Goal: Transaction & Acquisition: Purchase product/service

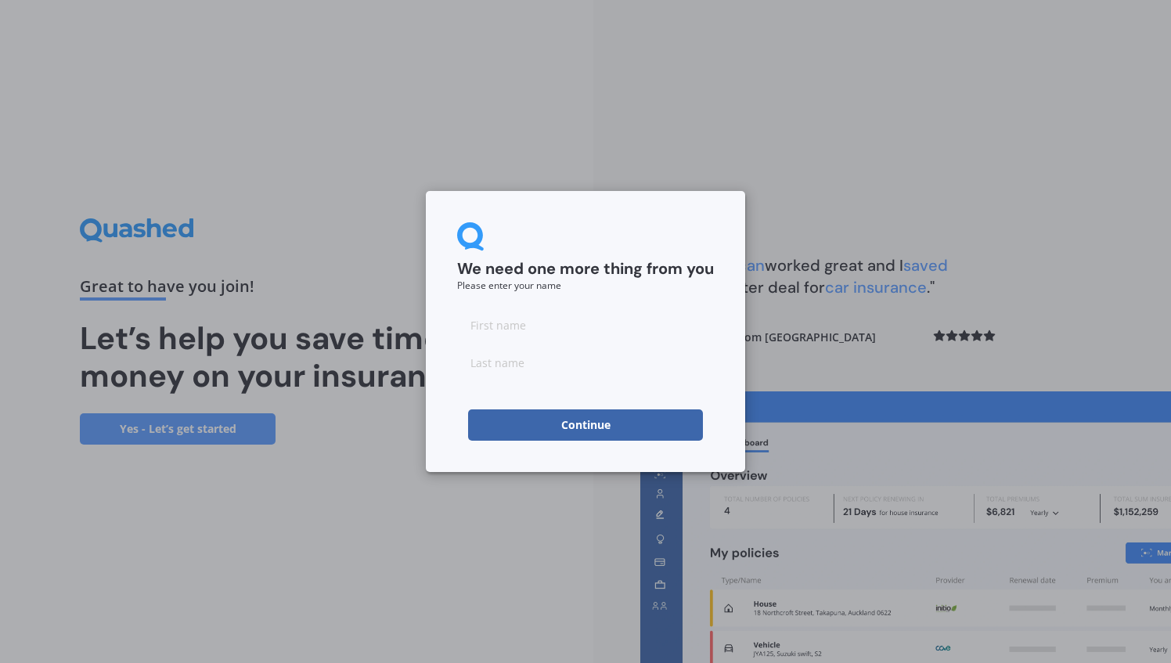
click at [553, 291] on small "Please enter your name" at bounding box center [509, 285] width 104 height 13
click at [527, 305] on form "We need one more thing from you Please enter your name Continue" at bounding box center [585, 331] width 257 height 218
click at [495, 327] on input at bounding box center [585, 324] width 257 height 31
type input "James"
type input "Anderson"
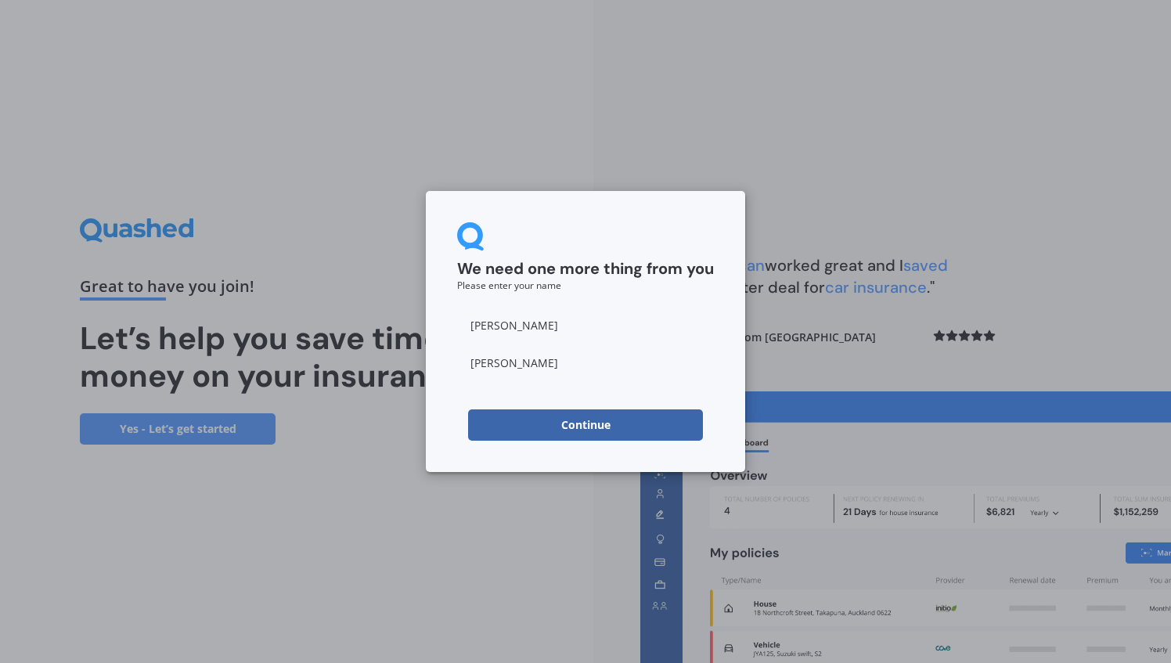
click button "Continue" at bounding box center [585, 425] width 235 height 31
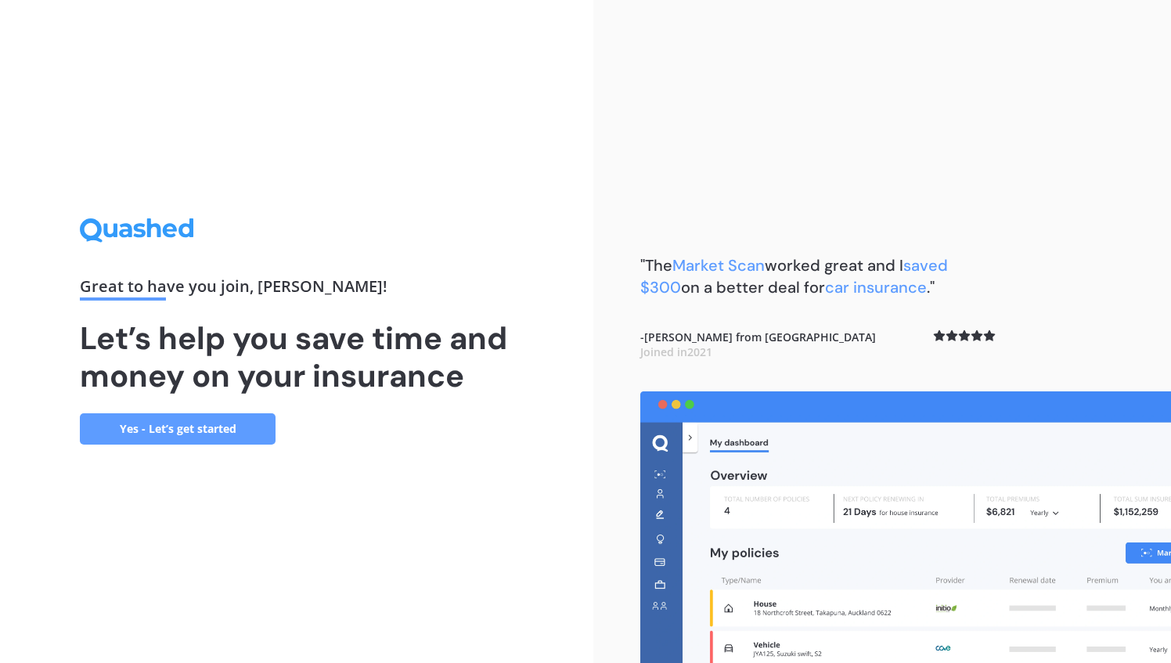
click at [223, 398] on div "Great to have you join , James ! Let’s help you save time and money on your ins…" at bounding box center [297, 331] width 434 height 226
click at [155, 429] on link "Yes - Let’s get started" at bounding box center [178, 428] width 196 height 31
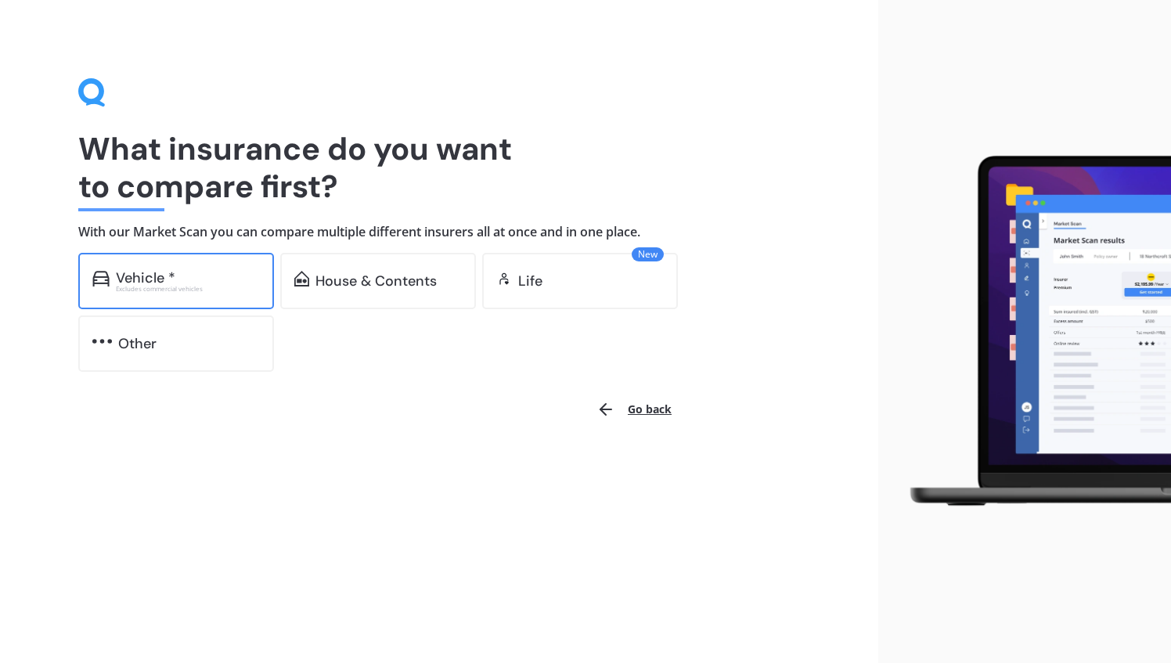
click at [202, 280] on div "Vehicle *" at bounding box center [188, 278] width 144 height 16
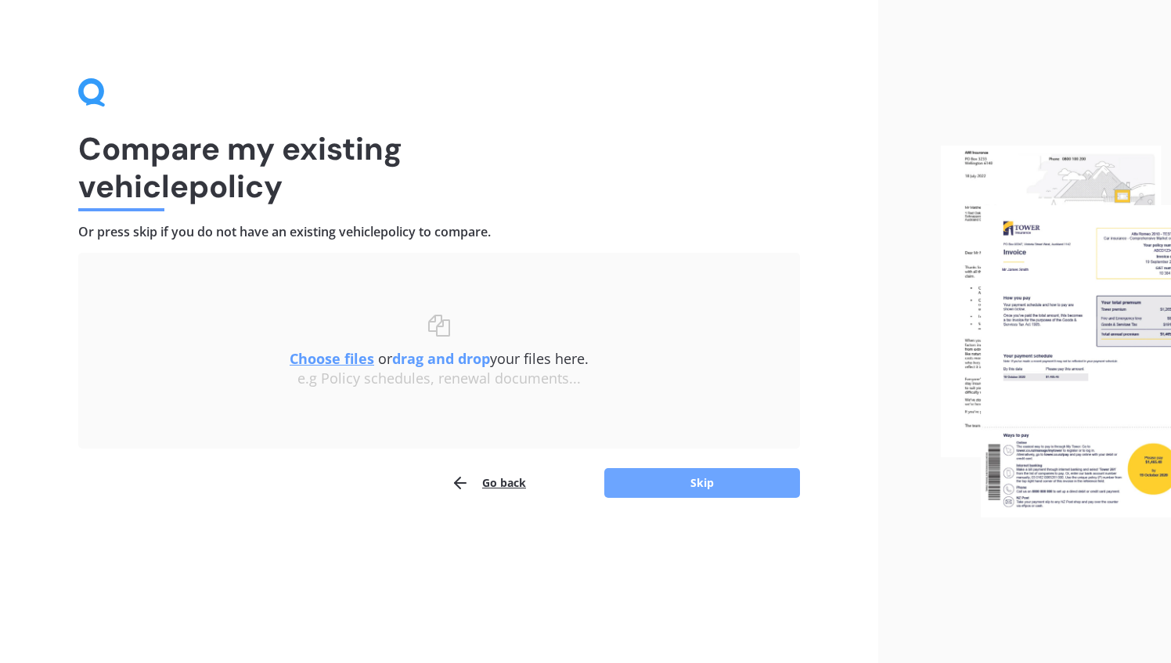
click at [669, 477] on button "Skip" at bounding box center [703, 483] width 196 height 30
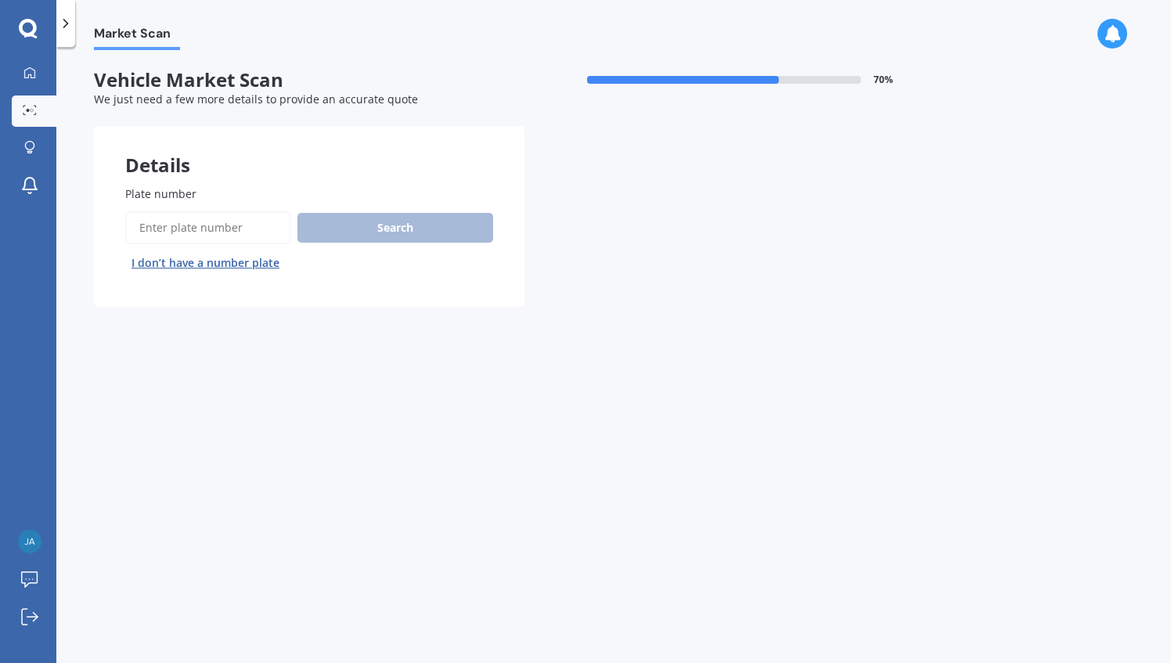
click at [207, 239] on input "Plate number" at bounding box center [208, 227] width 166 height 33
click at [262, 238] on input "Plate number" at bounding box center [208, 227] width 166 height 33
click at [317, 236] on button "Search" at bounding box center [396, 228] width 196 height 30
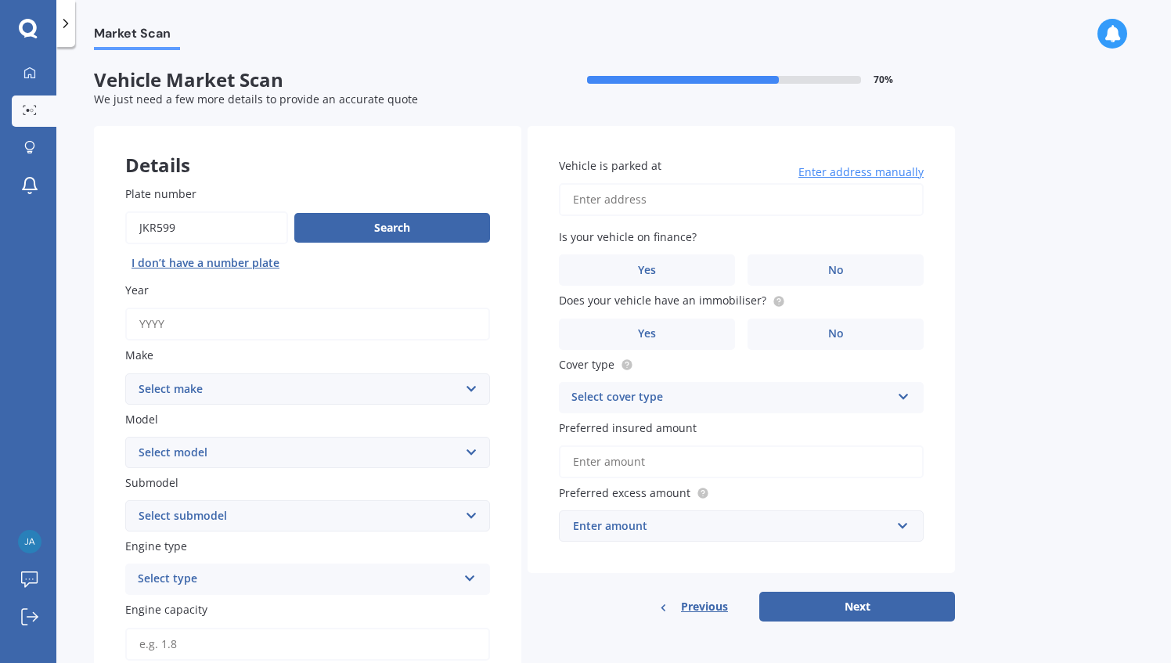
click at [219, 327] on input "Year" at bounding box center [307, 324] width 365 height 33
click at [171, 226] on input "Plate number" at bounding box center [206, 227] width 163 height 33
type input "JKR569"
click at [365, 230] on button "Search" at bounding box center [392, 228] width 196 height 30
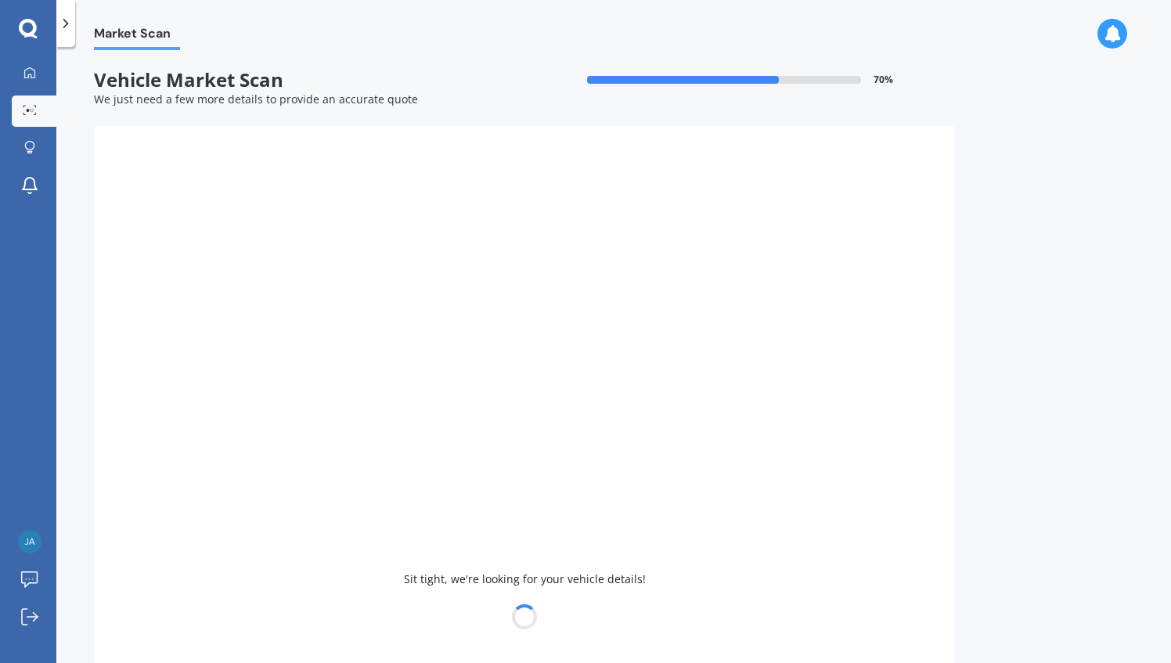
type input "2015"
select select "FORD"
select select "MONDEO"
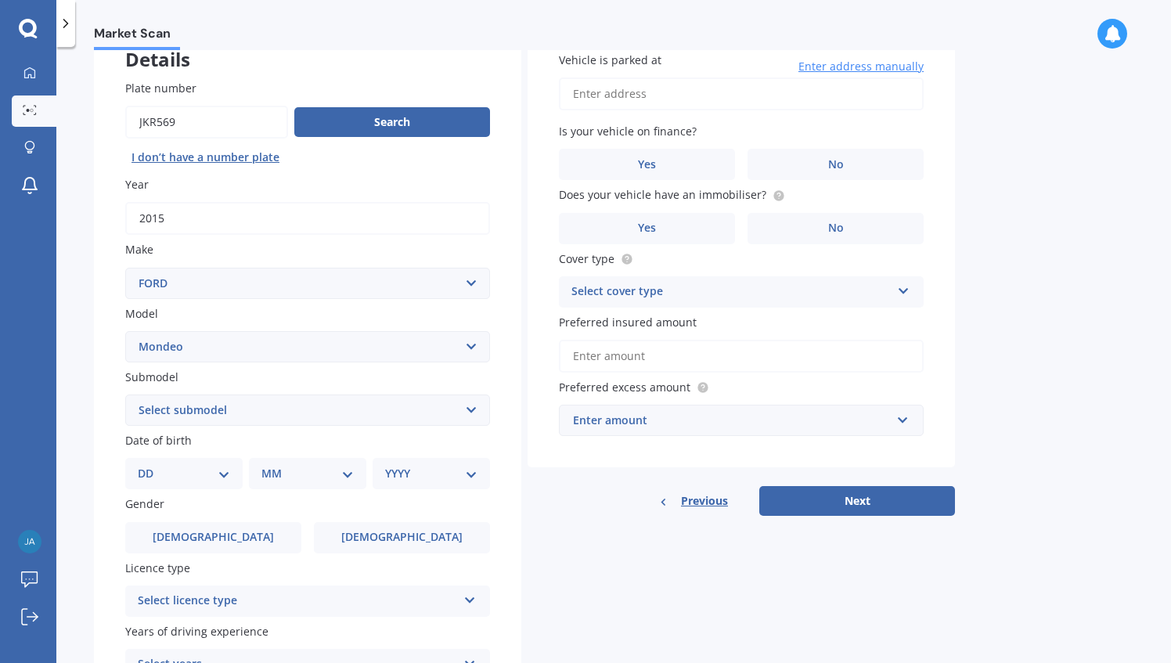
scroll to position [104, 0]
click at [174, 125] on input "Plate number" at bounding box center [206, 123] width 163 height 33
click at [169, 125] on input "Plate number" at bounding box center [206, 123] width 163 height 33
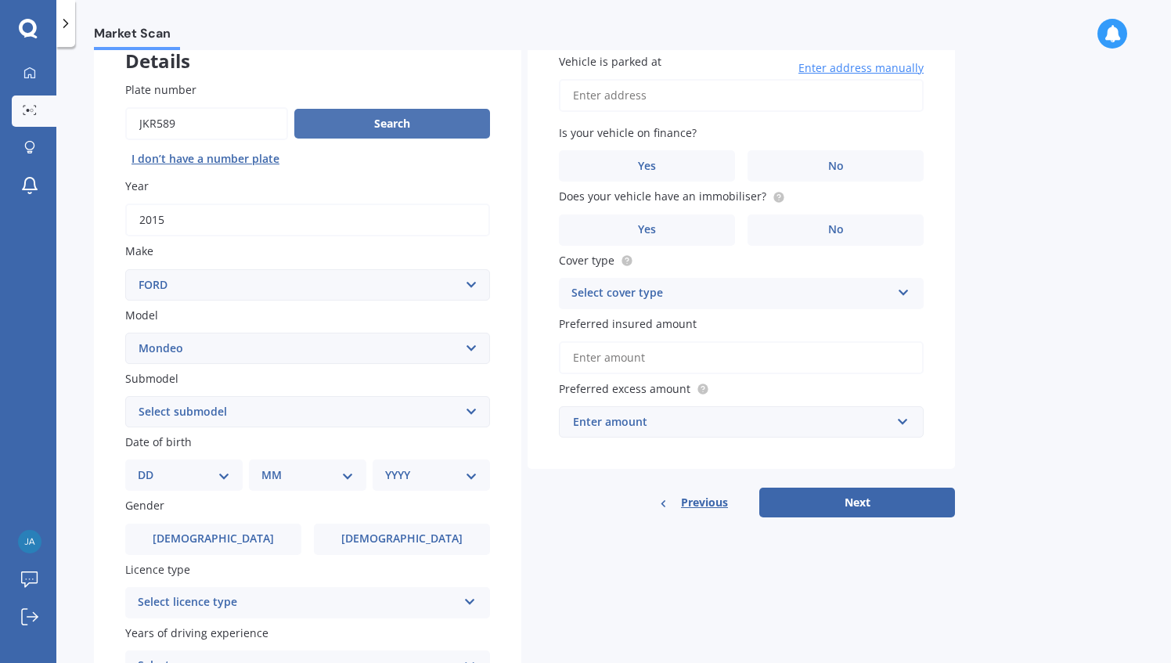
type input "JKR589"
click at [384, 111] on button "Search" at bounding box center [392, 124] width 196 height 30
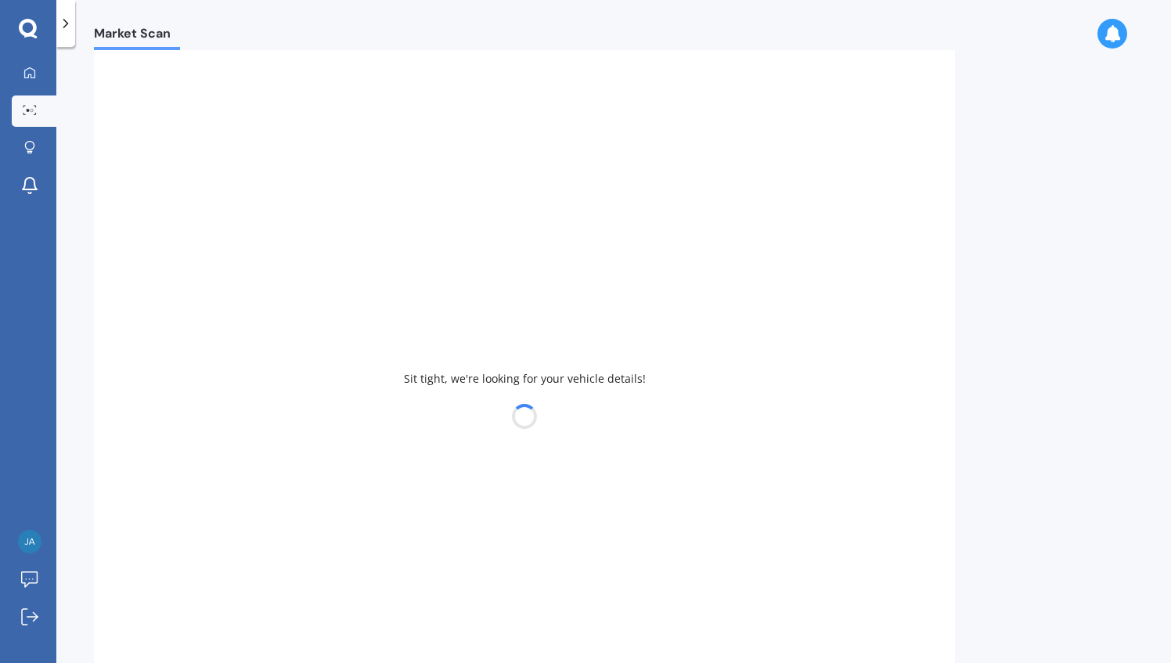
select select "MAZDA"
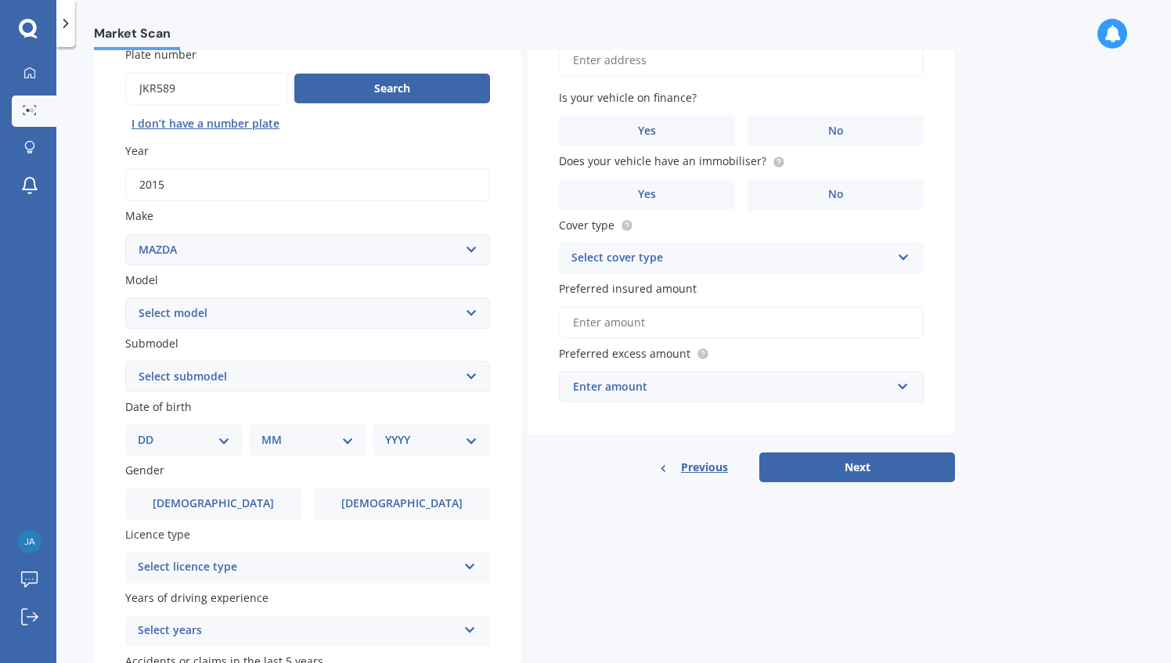
scroll to position [140, 0]
click at [218, 318] on select "Select model 121 2 3 323 323 / Familia 6 626 929 Atenza Autozam Axela AZ3 B2000…" at bounding box center [307, 312] width 365 height 31
select select "6"
click at [125, 297] on select "Select model 121 2 3 323 323 / Familia 6 626 929 Atenza Autozam Axela AZ3 B2000…" at bounding box center [307, 312] width 365 height 31
click at [216, 359] on div "Submodel Select submodel (All other Petrol) 2.5 Limited Atenza Diesel Turbo Die…" at bounding box center [307, 362] width 365 height 57
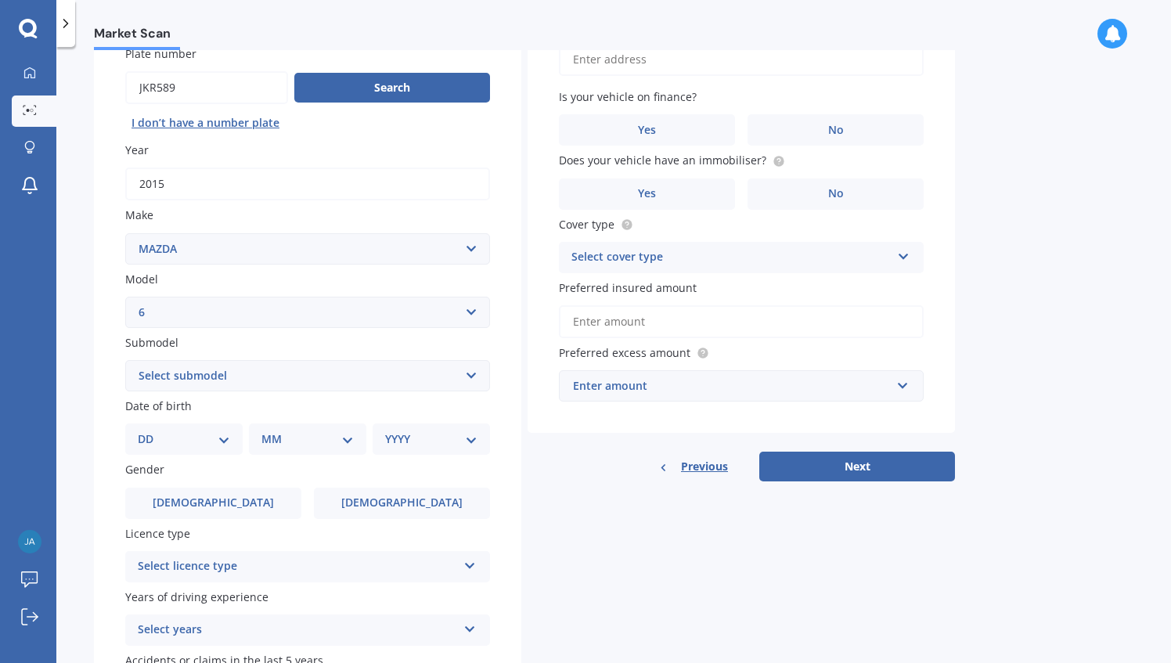
click at [175, 382] on select "Select submodel (All other Petrol) 2.5 Limited Atenza Diesel Turbo Diesel diese…" at bounding box center [307, 375] width 365 height 31
select select "2.5 LIMITED"
click at [125, 361] on select "Select submodel (All other Petrol) 2.5 Limited Atenza Diesel Turbo Diesel diese…" at bounding box center [307, 375] width 365 height 31
click at [197, 442] on select "DD 01 02 03 04 05 06 07 08 09 10 11 12 13 14 15 16 17 18 19 20 21 22 23 24 25 2…" at bounding box center [184, 439] width 92 height 17
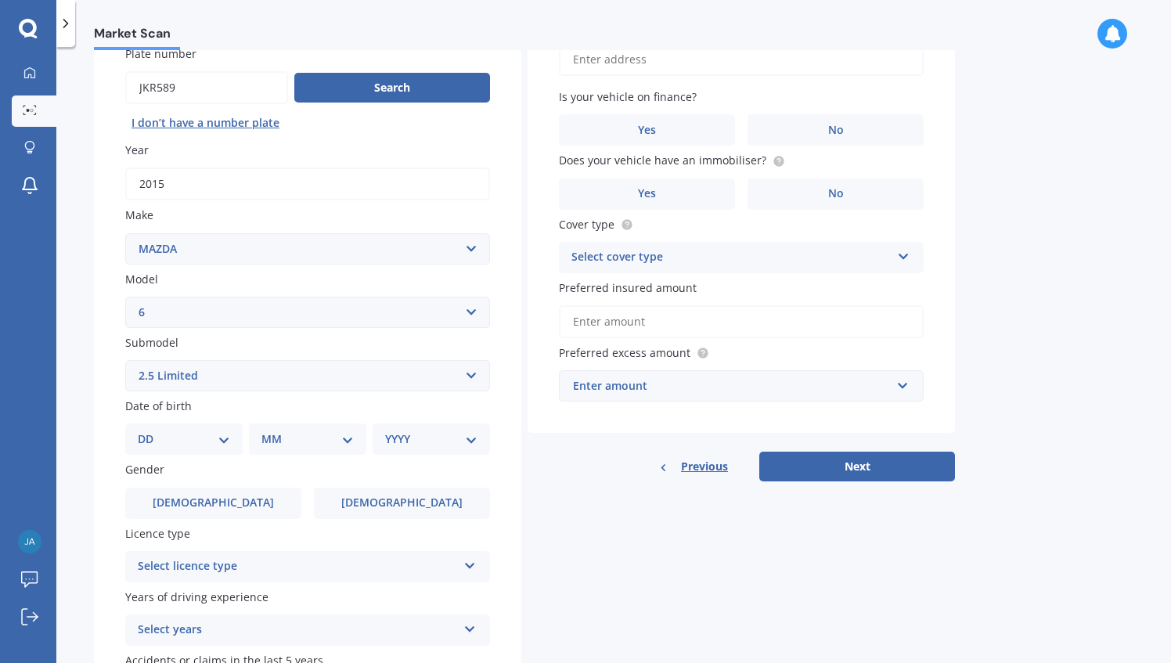
click at [195, 440] on select "DD 01 02 03 04 05 06 07 08 09 10 11 12 13 14 15 16 17 18 19 20 21 22 23 24 25 2…" at bounding box center [184, 439] width 92 height 17
select select "18"
click at [150, 432] on select "DD 01 02 03 04 05 06 07 08 09 10 11 12 13 14 15 16 17 18 19 20 21 22 23 24 25 2…" at bounding box center [184, 439] width 92 height 17
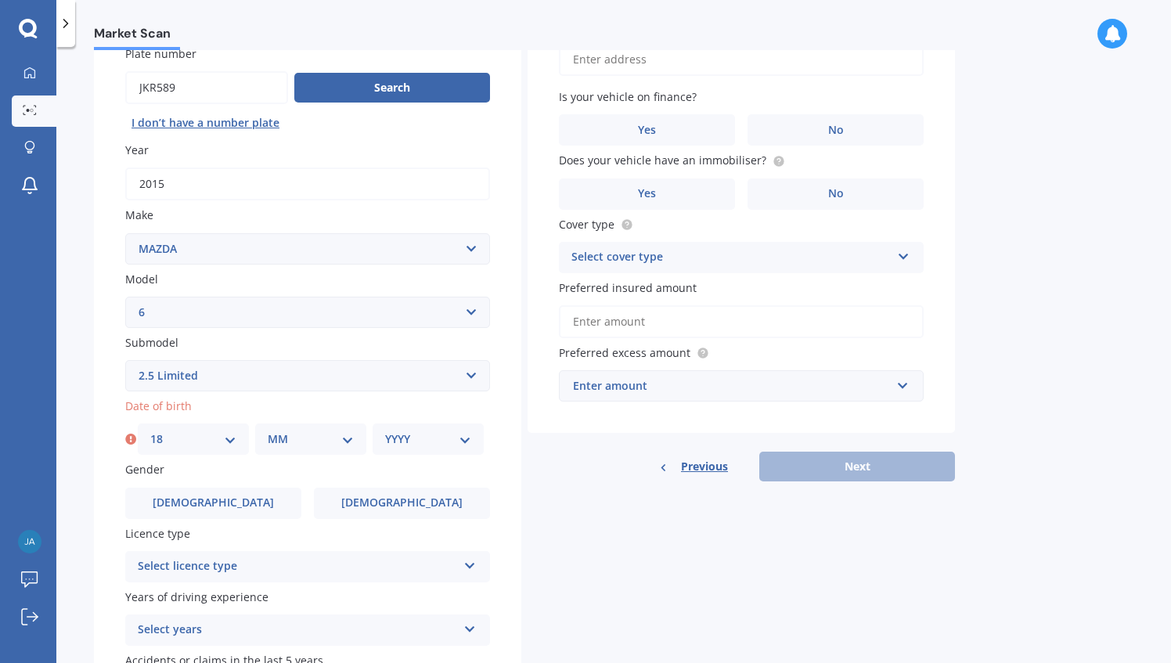
click at [340, 443] on select "MM 01 02 03 04 05 06 07 08 09 10 11 12" at bounding box center [311, 439] width 86 height 17
select select "11"
click at [268, 432] on select "MM 01 02 03 04 05 06 07 08 09 10 11 12" at bounding box center [311, 439] width 86 height 17
click at [411, 432] on select "YYYY 2025 2024 2023 2022 2021 2020 2019 2018 2017 2016 2015 2014 2013 2012 2011…" at bounding box center [428, 439] width 86 height 17
select select "1992"
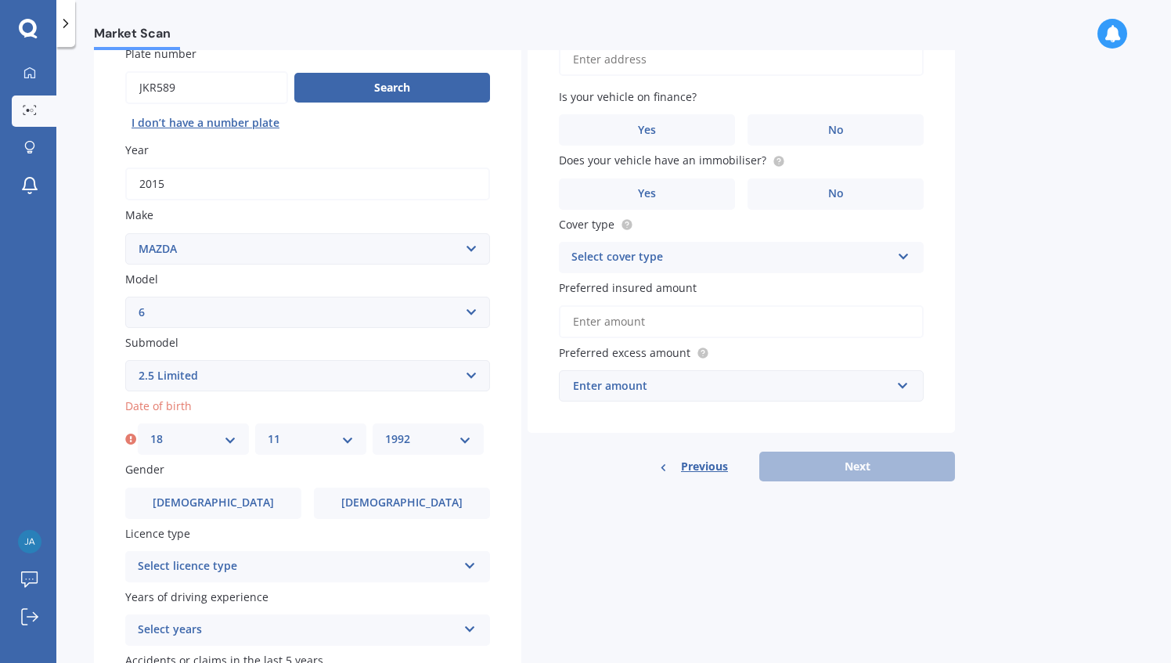
click at [385, 432] on select "YYYY 2025 2024 2023 2022 2021 2020 2019 2018 2017 2016 2015 2014 2013 2012 2011…" at bounding box center [428, 439] width 86 height 17
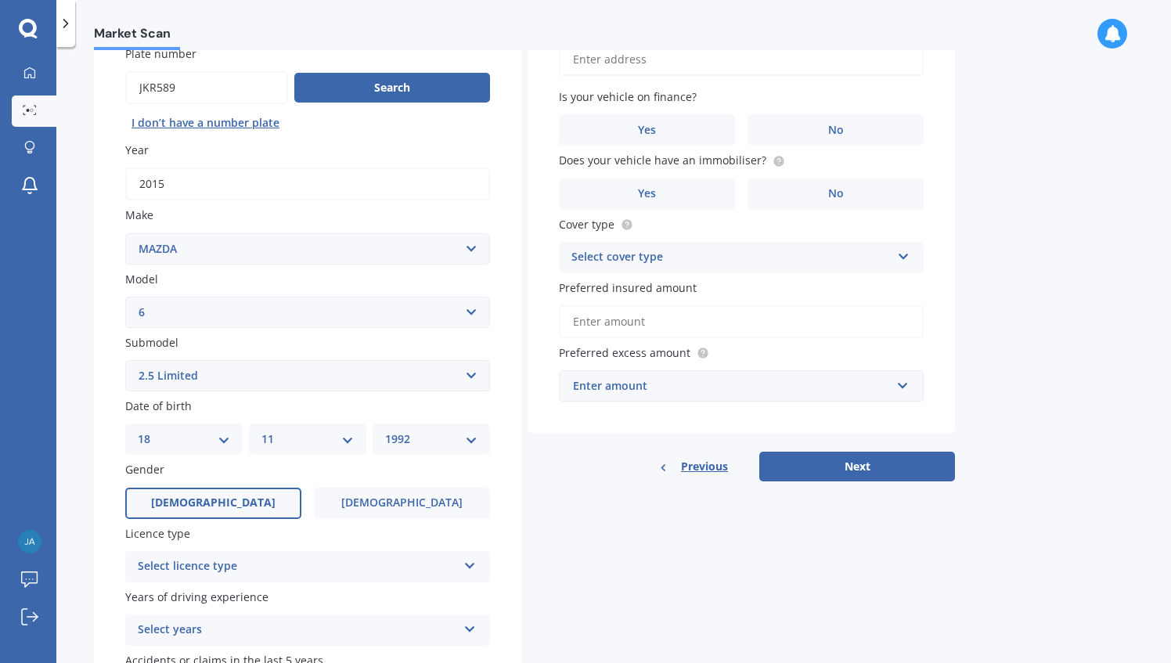
click at [230, 496] on label "Male" at bounding box center [213, 503] width 176 height 31
click at [0, 0] on input "Male" at bounding box center [0, 0] width 0 height 0
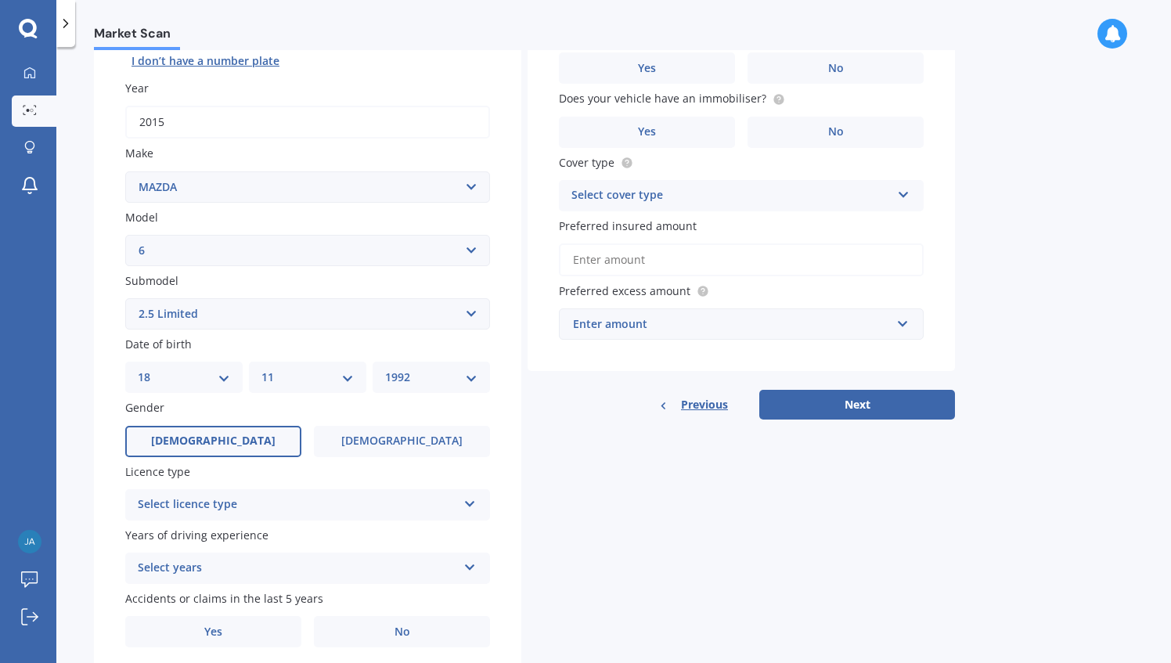
click at [221, 501] on div "Select licence type" at bounding box center [297, 505] width 319 height 19
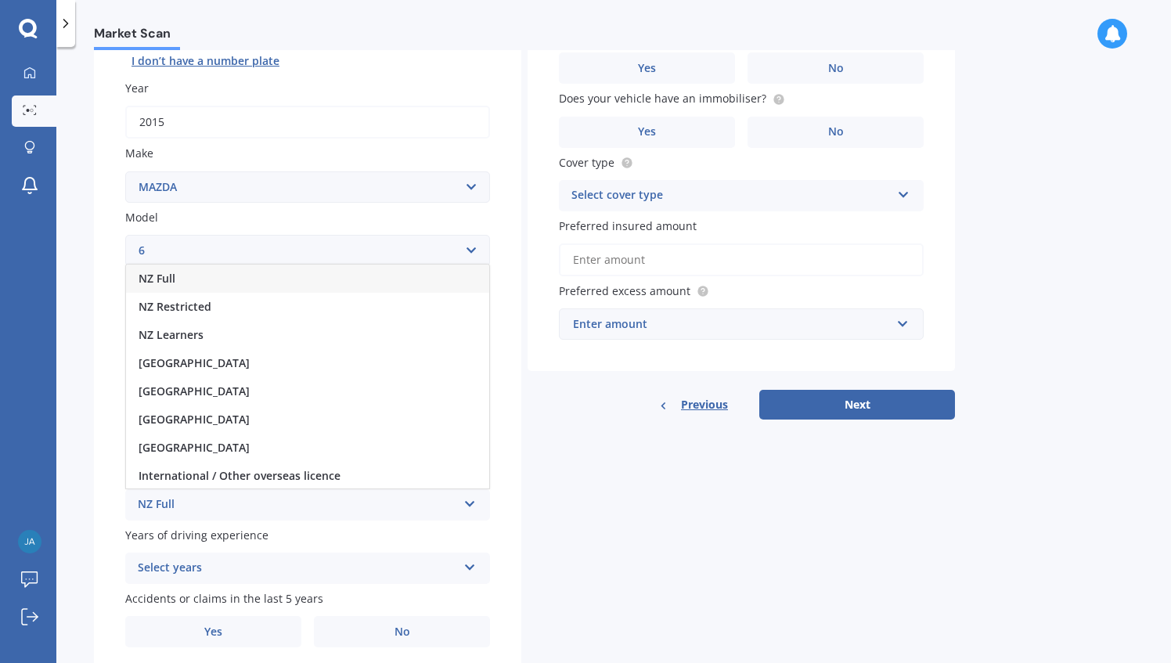
click at [229, 274] on div "NZ Full" at bounding box center [307, 279] width 363 height 28
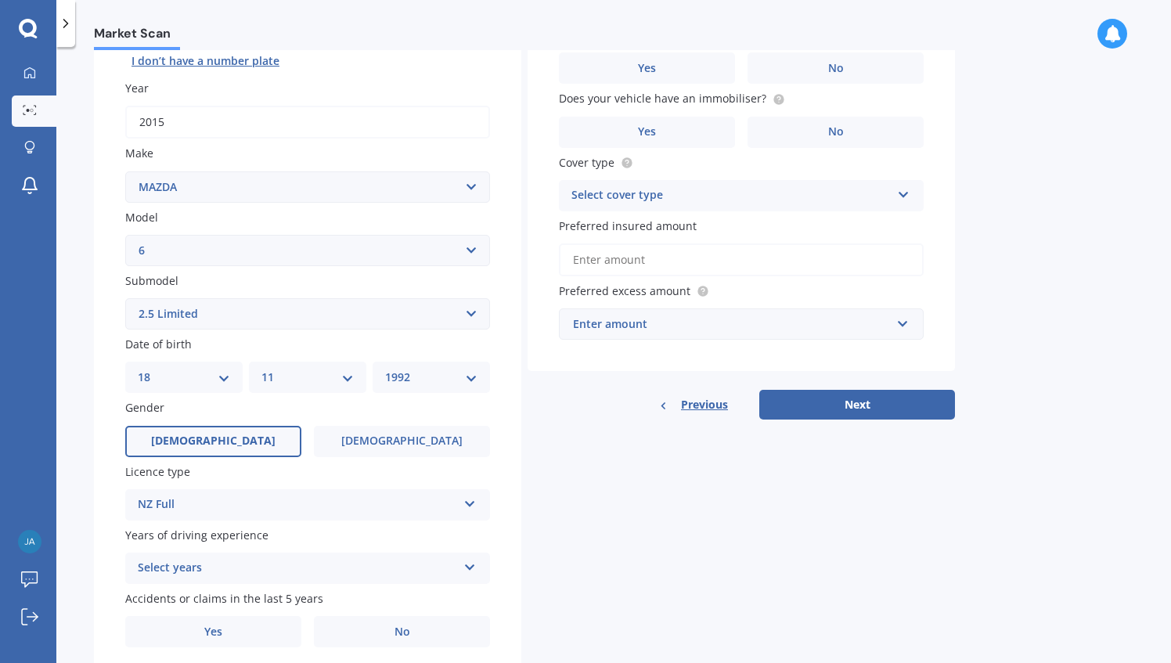
click at [210, 588] on div "Plate number Search I don’t have a number plate Year 2015 Make Select make AC A…" at bounding box center [308, 315] width 428 height 727
click at [215, 575] on div "Select years" at bounding box center [297, 568] width 319 height 19
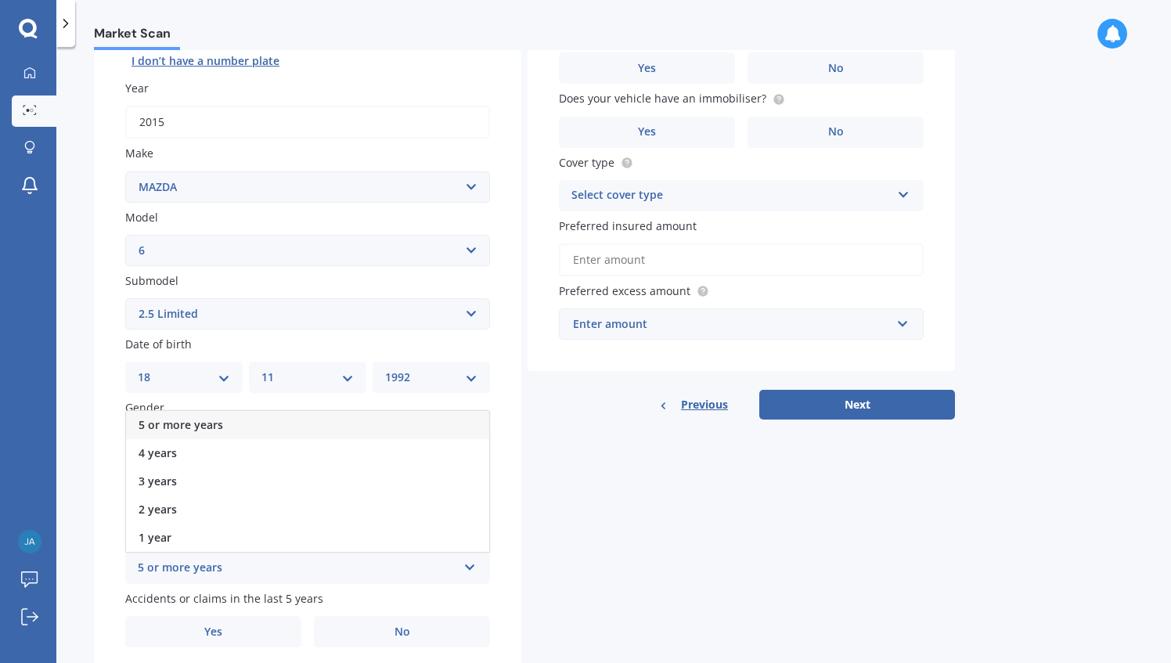
click at [230, 418] on div "5 or more years" at bounding box center [307, 425] width 363 height 28
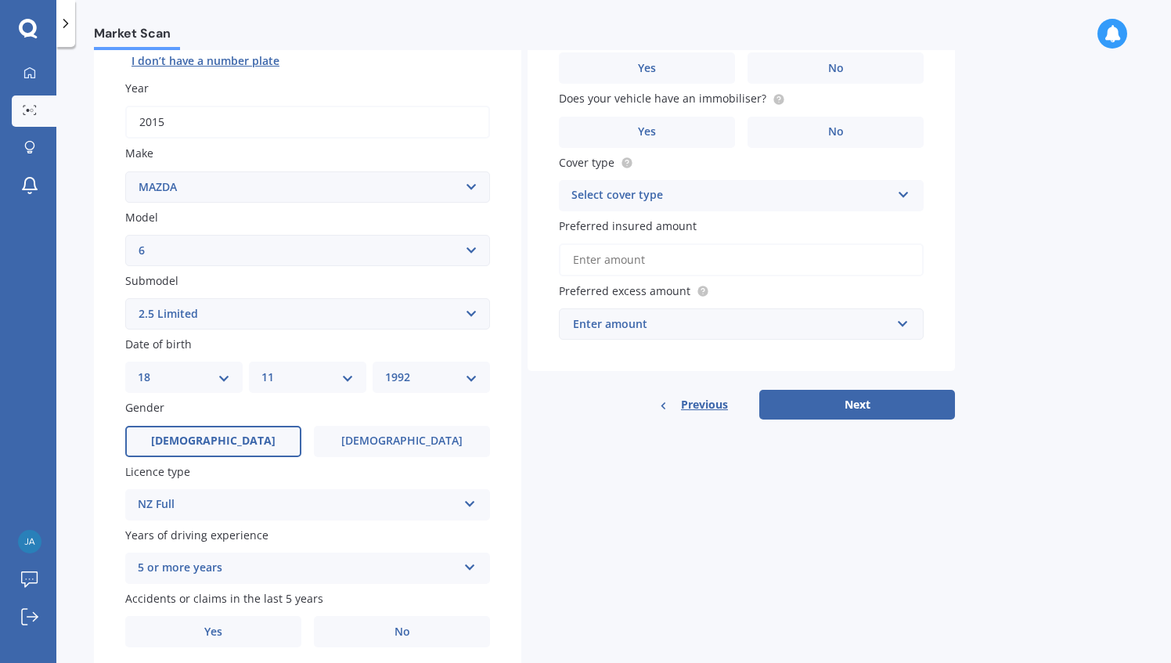
scroll to position [261, 0]
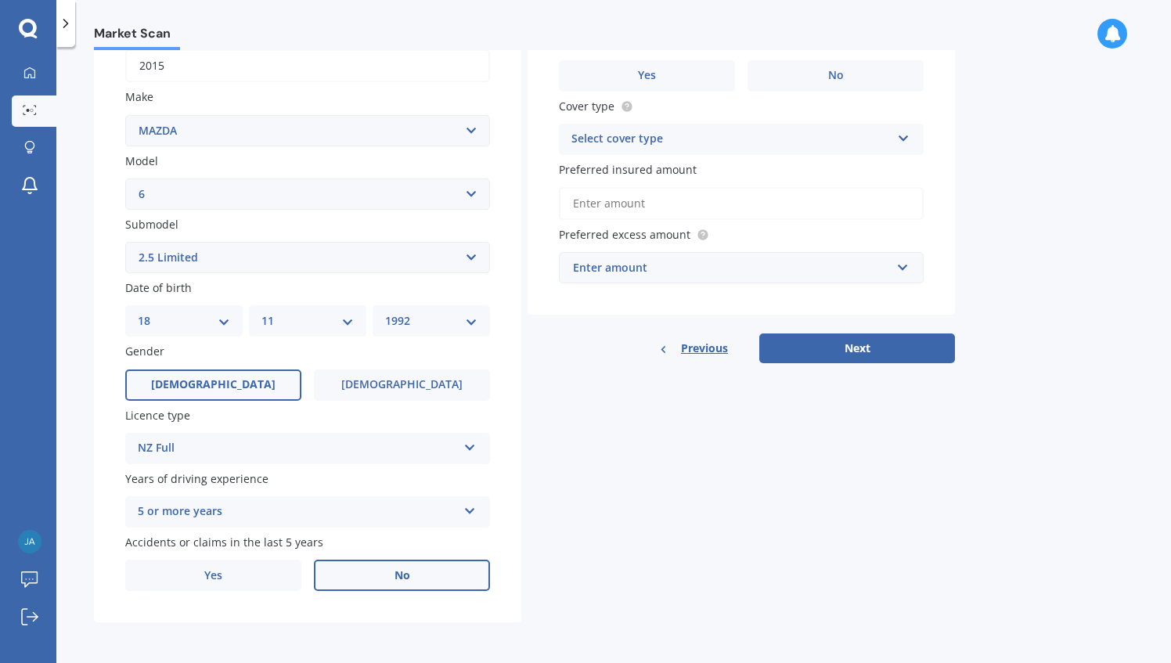
click at [370, 562] on label "No" at bounding box center [402, 575] width 176 height 31
click at [0, 0] on input "No" at bounding box center [0, 0] width 0 height 0
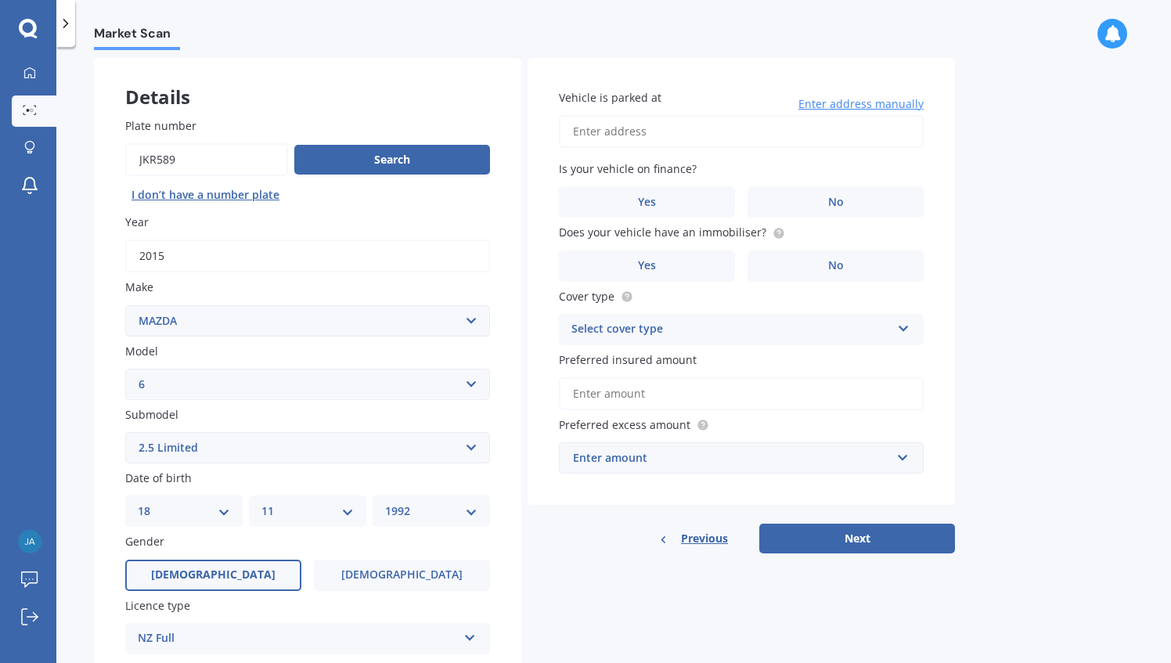
scroll to position [62, 0]
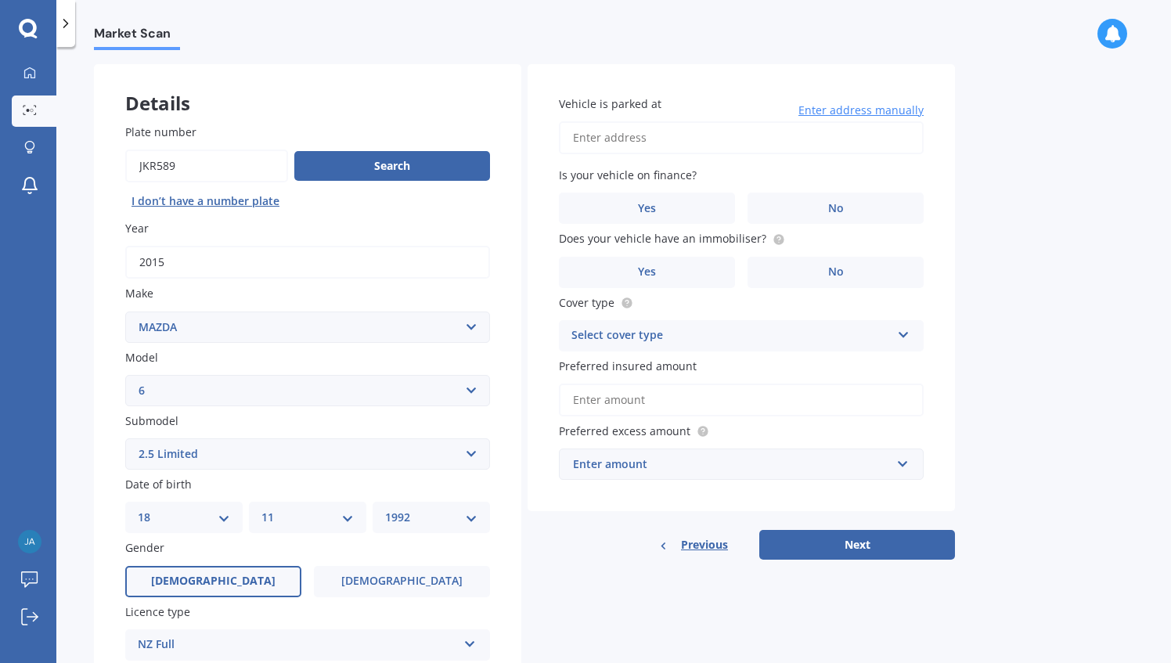
click at [634, 150] on input "Vehicle is parked at" at bounding box center [741, 137] width 365 height 33
type input "10 Patariki Way, Beach Haven, Auckland 0626"
click at [774, 202] on label "No" at bounding box center [836, 208] width 176 height 31
click at [0, 0] on input "No" at bounding box center [0, 0] width 0 height 0
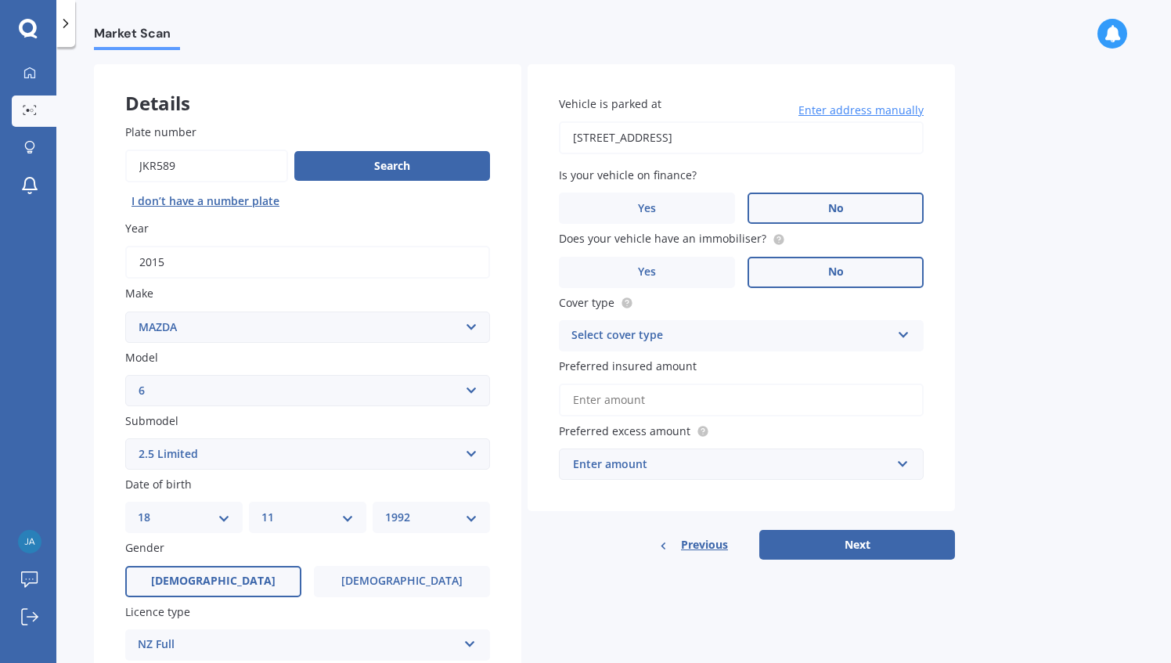
click at [788, 274] on label "No" at bounding box center [836, 272] width 176 height 31
click at [0, 0] on input "No" at bounding box center [0, 0] width 0 height 0
click at [719, 338] on div "Select cover type" at bounding box center [731, 336] width 319 height 19
click at [667, 373] on div "Comprehensive" at bounding box center [741, 366] width 363 height 28
click at [694, 420] on div "Vehicle is parked at 10 Patariki Way, Beach Haven, Auckland 0626 Enter address …" at bounding box center [742, 288] width 428 height 448
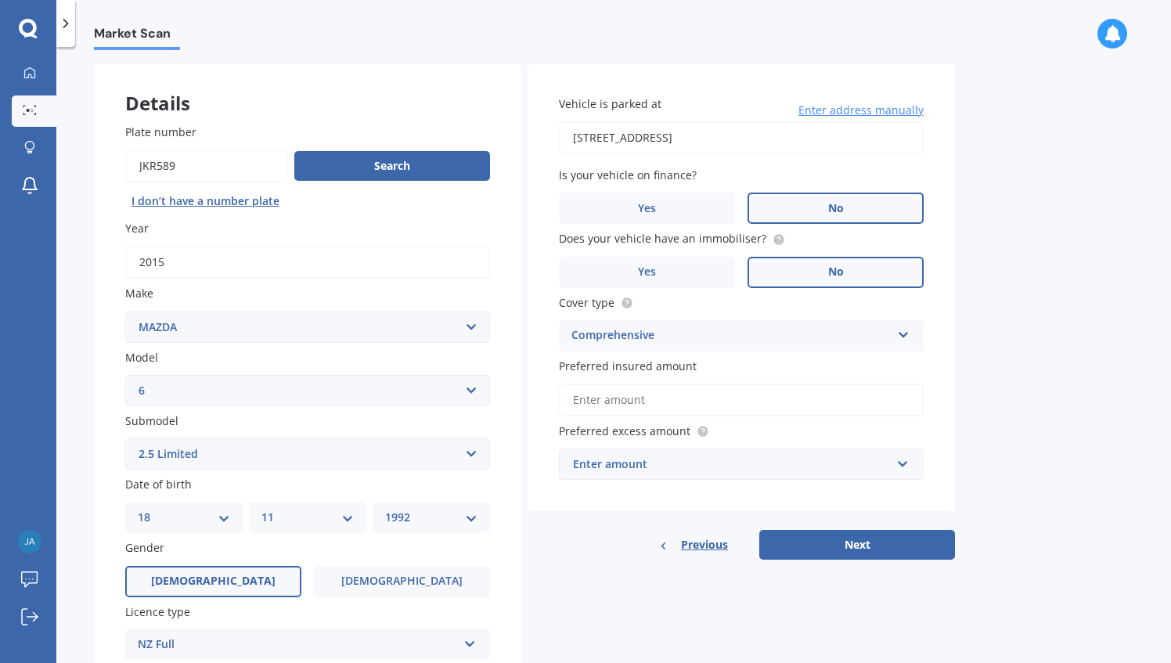
click at [700, 410] on input "Preferred insured amount" at bounding box center [741, 400] width 365 height 33
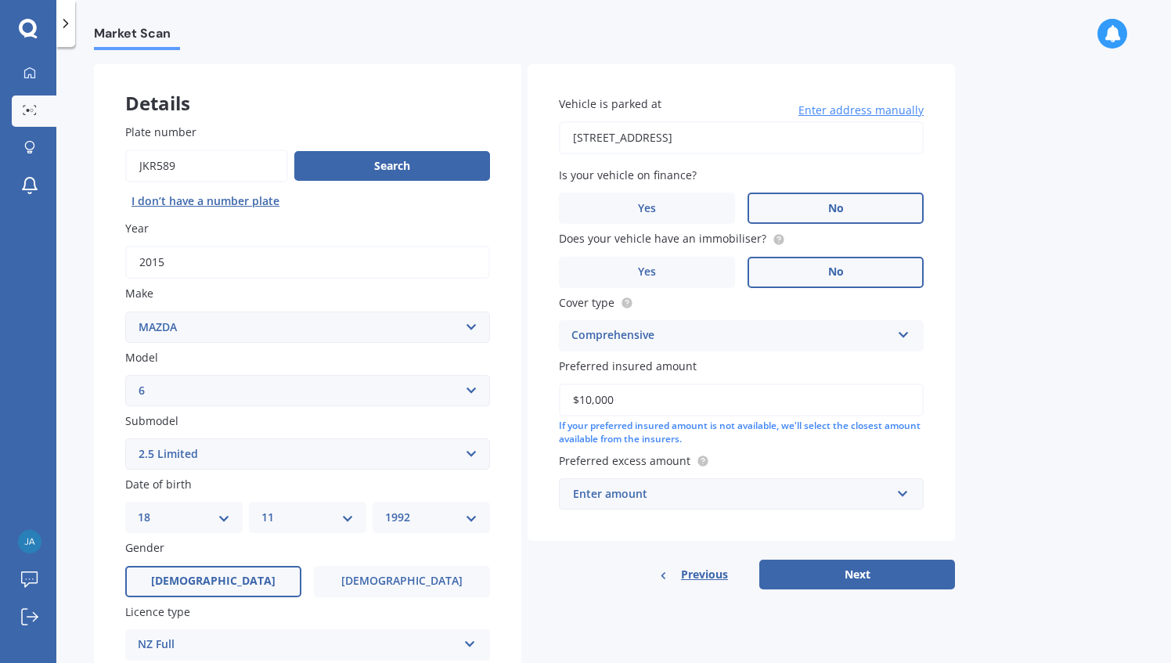
type input "$10,000"
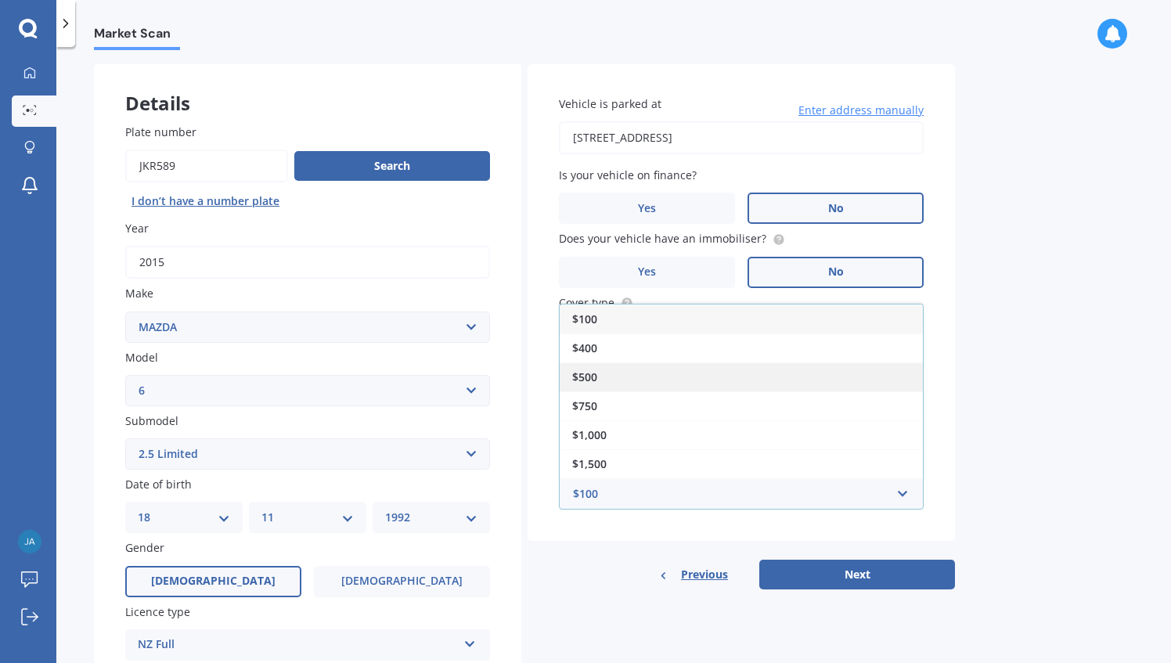
click at [710, 387] on div "$500" at bounding box center [741, 377] width 363 height 29
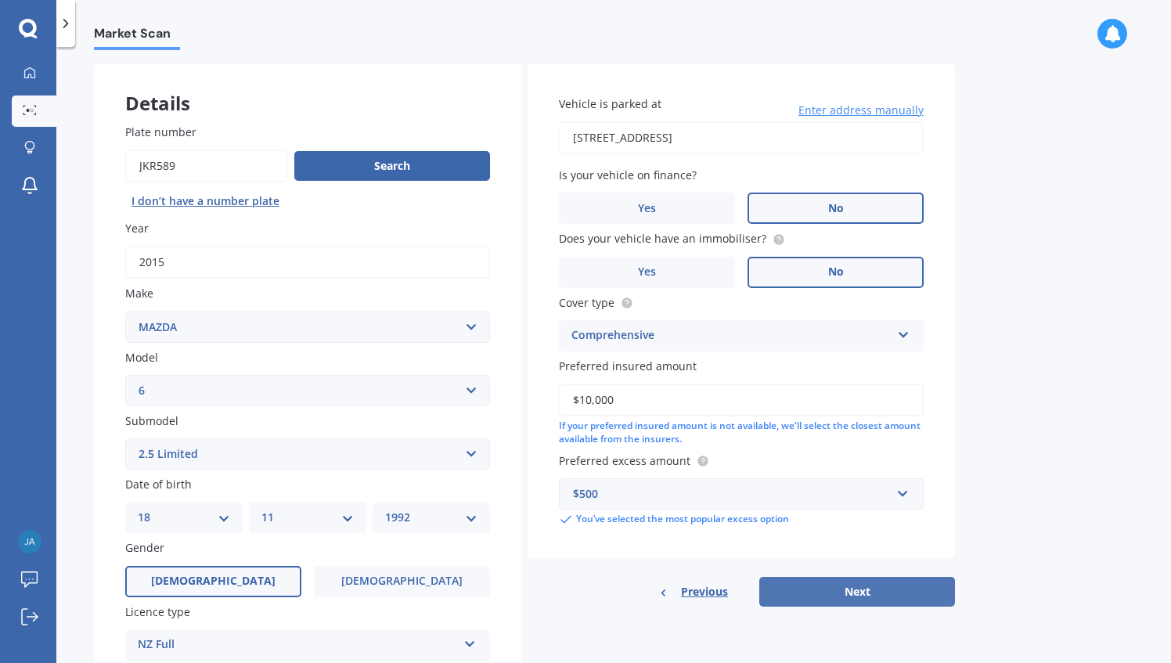
click at [849, 598] on button "Next" at bounding box center [858, 592] width 196 height 30
select select "18"
select select "11"
select select "1992"
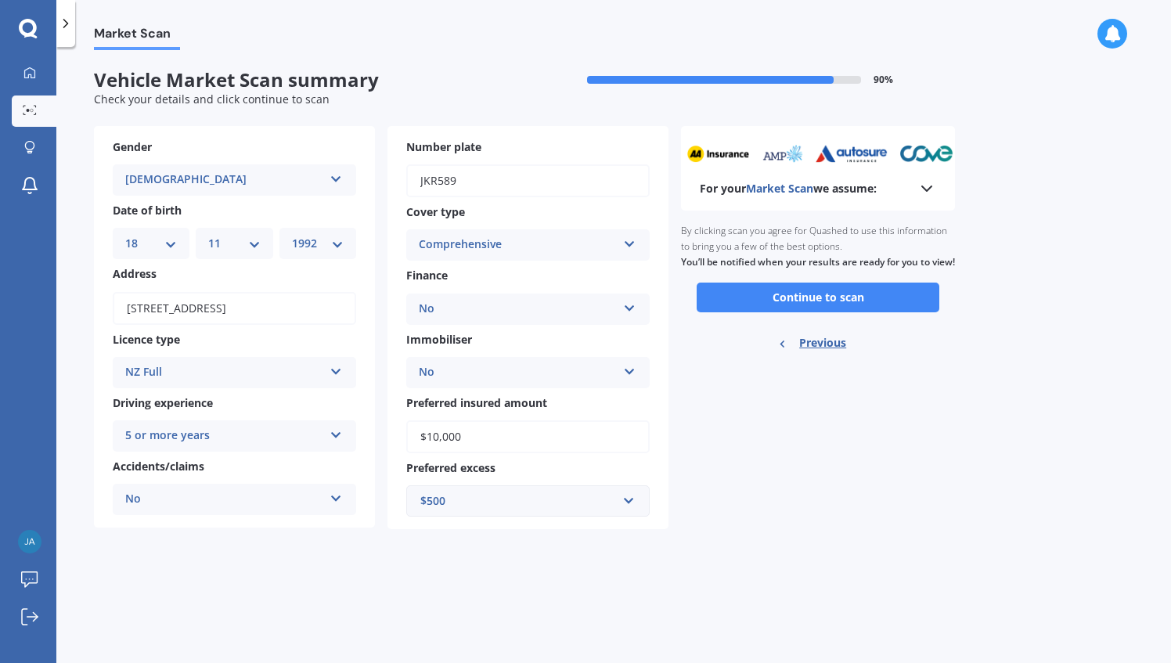
scroll to position [0, 0]
click at [893, 309] on button "Continue to scan" at bounding box center [818, 298] width 243 height 30
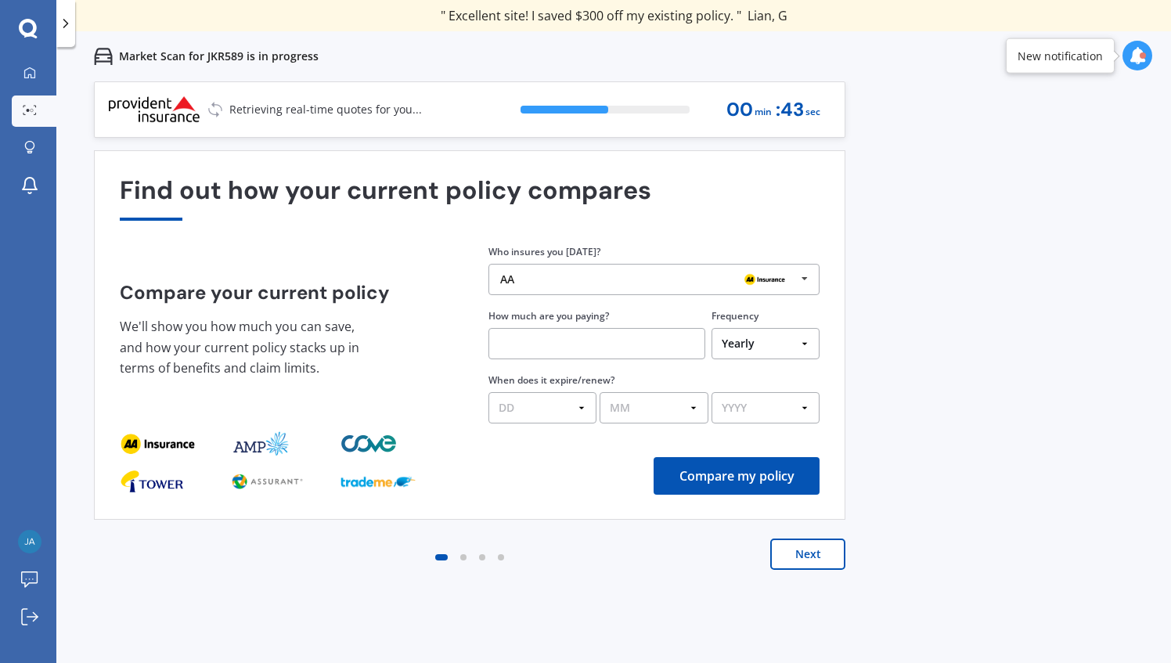
click at [797, 561] on button "Next" at bounding box center [808, 554] width 75 height 31
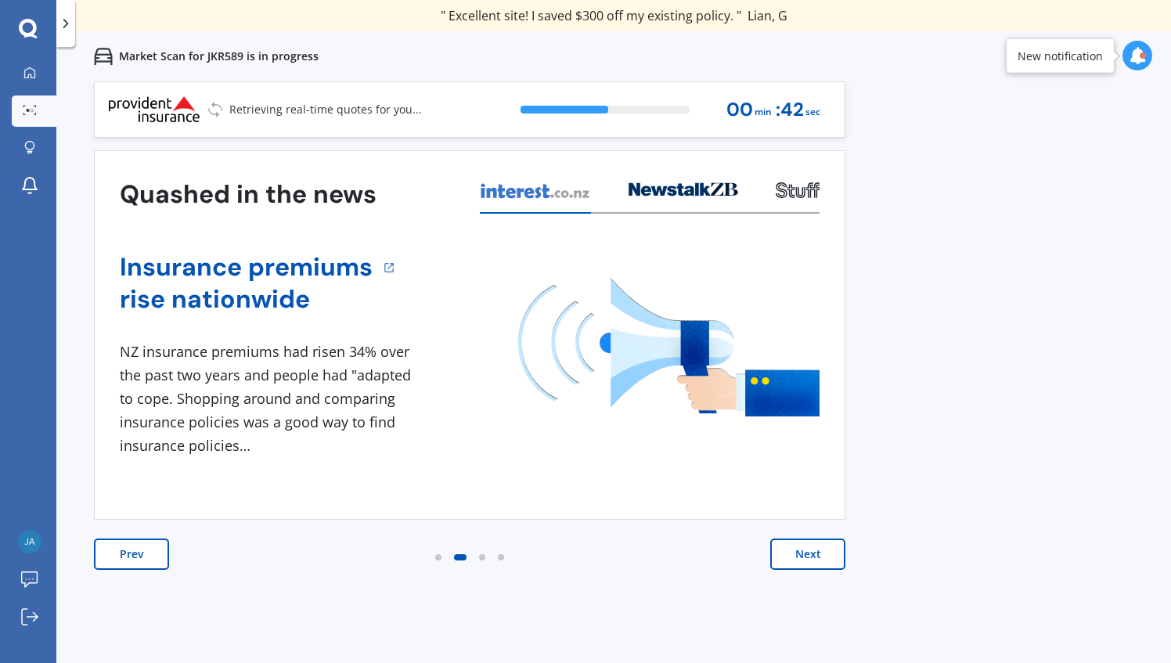
click at [797, 561] on button "Next" at bounding box center [808, 554] width 75 height 31
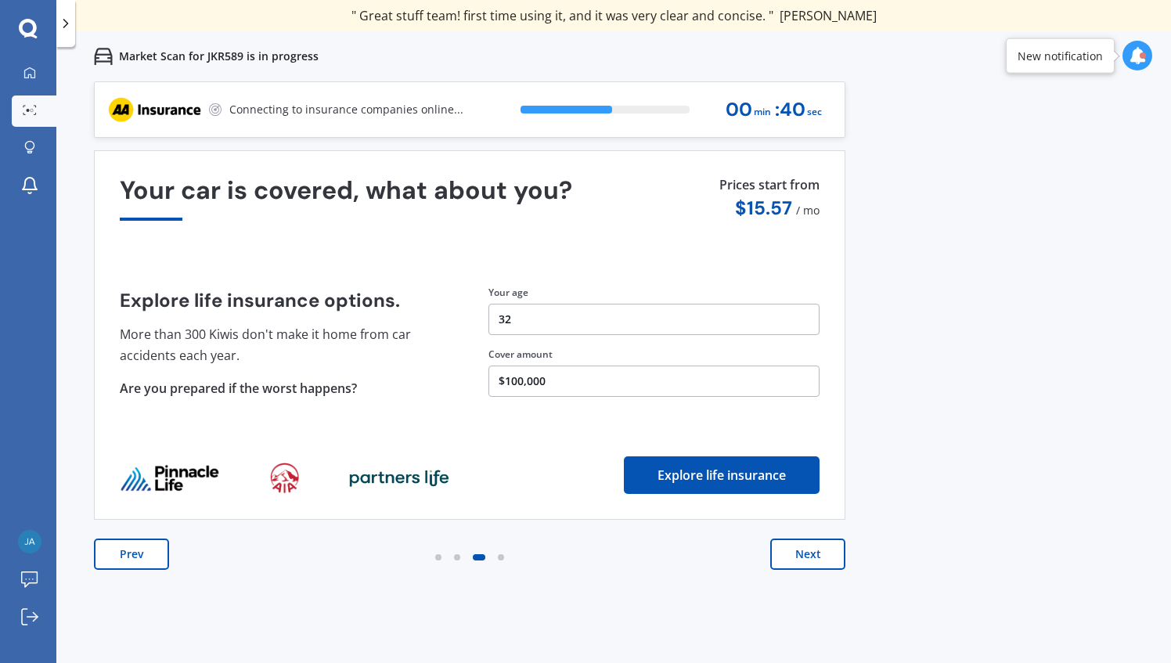
click at [797, 561] on button "Next" at bounding box center [808, 554] width 75 height 31
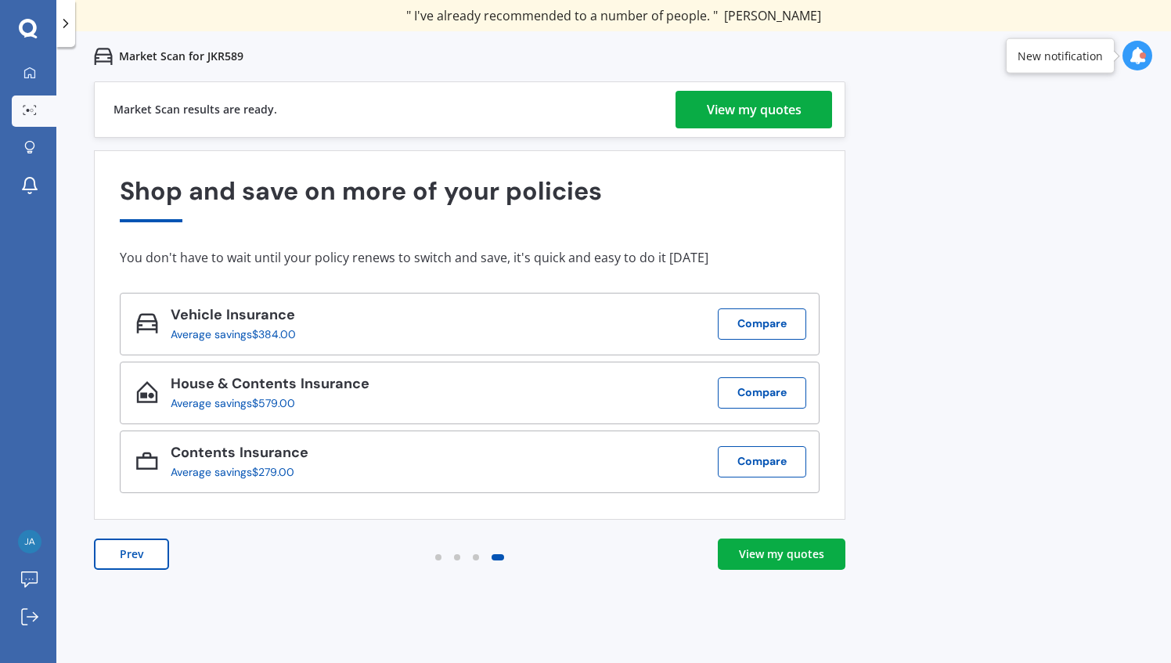
click at [788, 553] on div "View my quotes" at bounding box center [781, 555] width 85 height 16
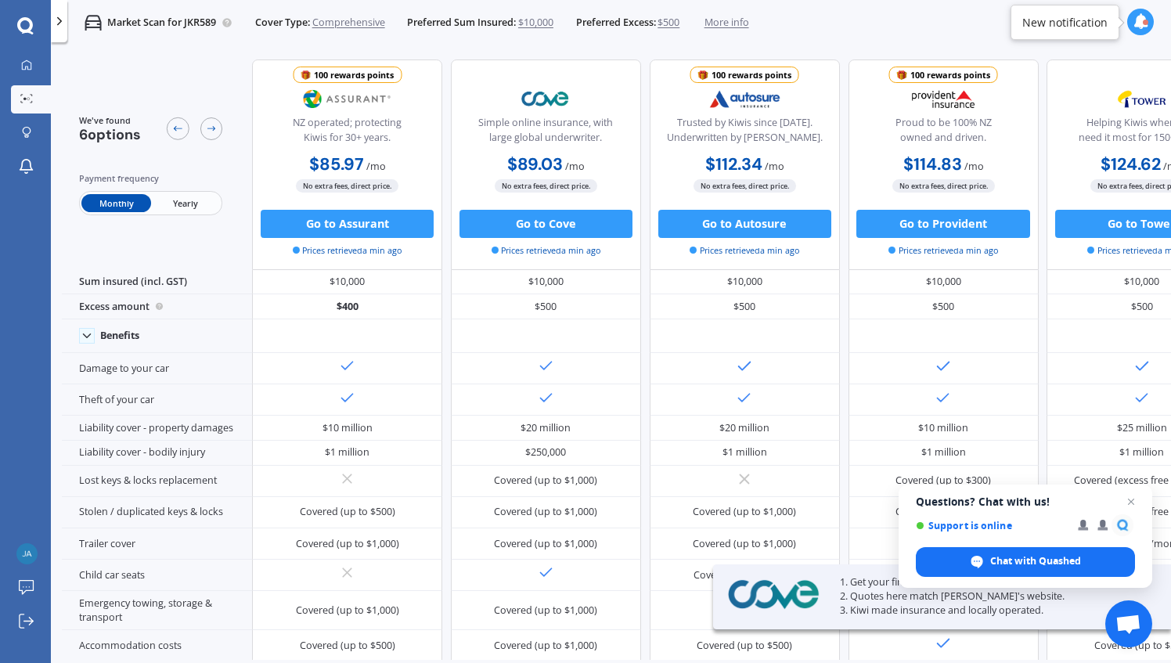
scroll to position [20, 0]
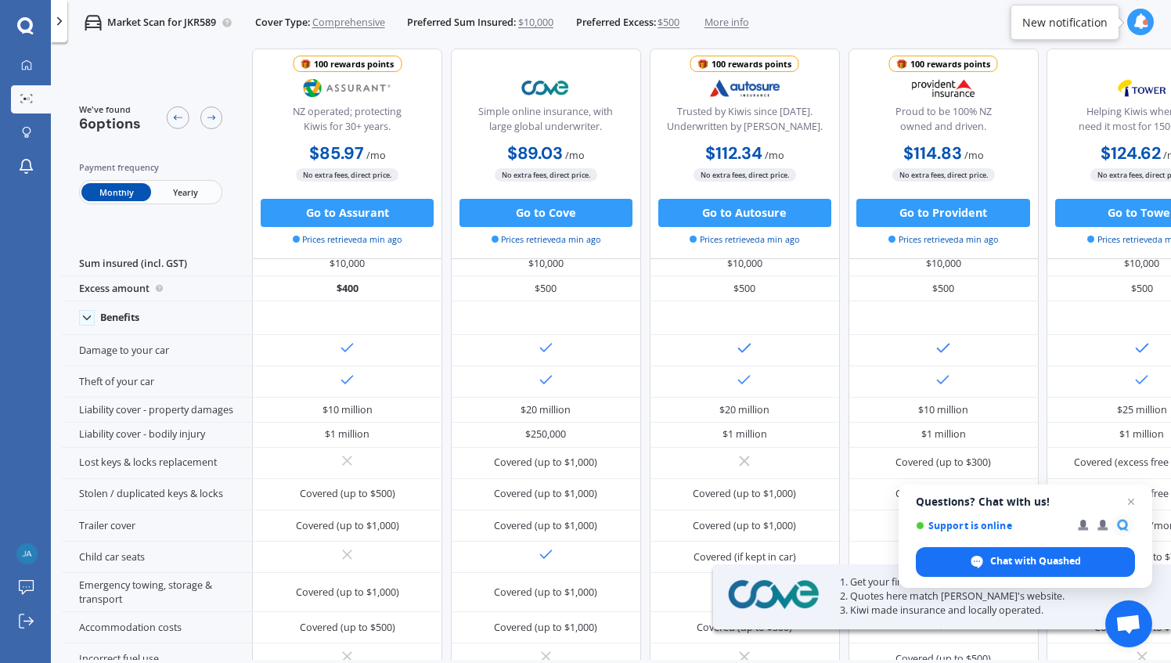
click at [216, 212] on div "We've found 6 options Payment frequency Monthly Yearly" at bounding box center [157, 154] width 190 height 210
click at [204, 204] on div "Monthly Yearly" at bounding box center [151, 192] width 144 height 24
click at [197, 191] on span "Yearly" at bounding box center [185, 192] width 69 height 18
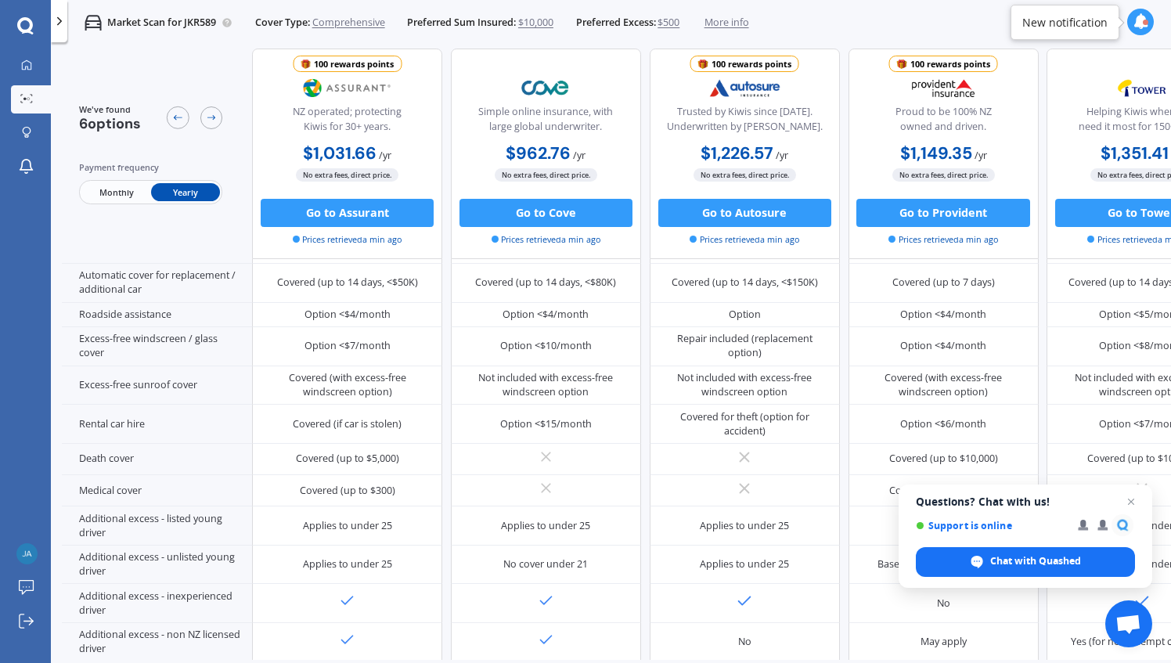
scroll to position [620, 0]
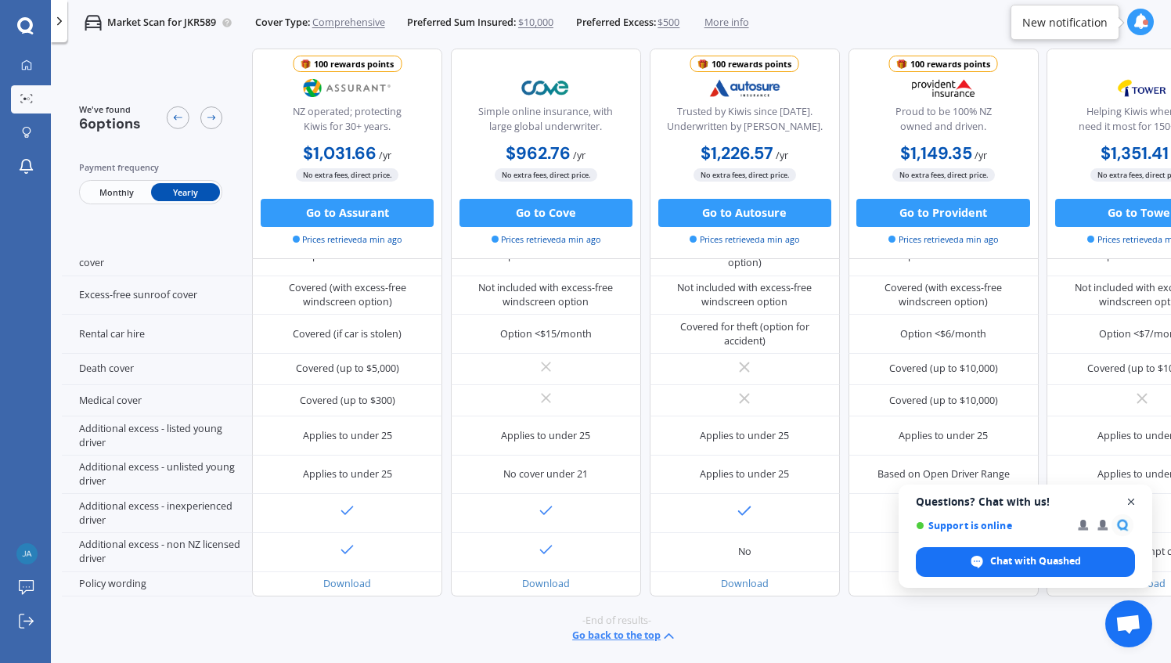
click at [1129, 503] on span "Open chat" at bounding box center [1132, 503] width 20 height 20
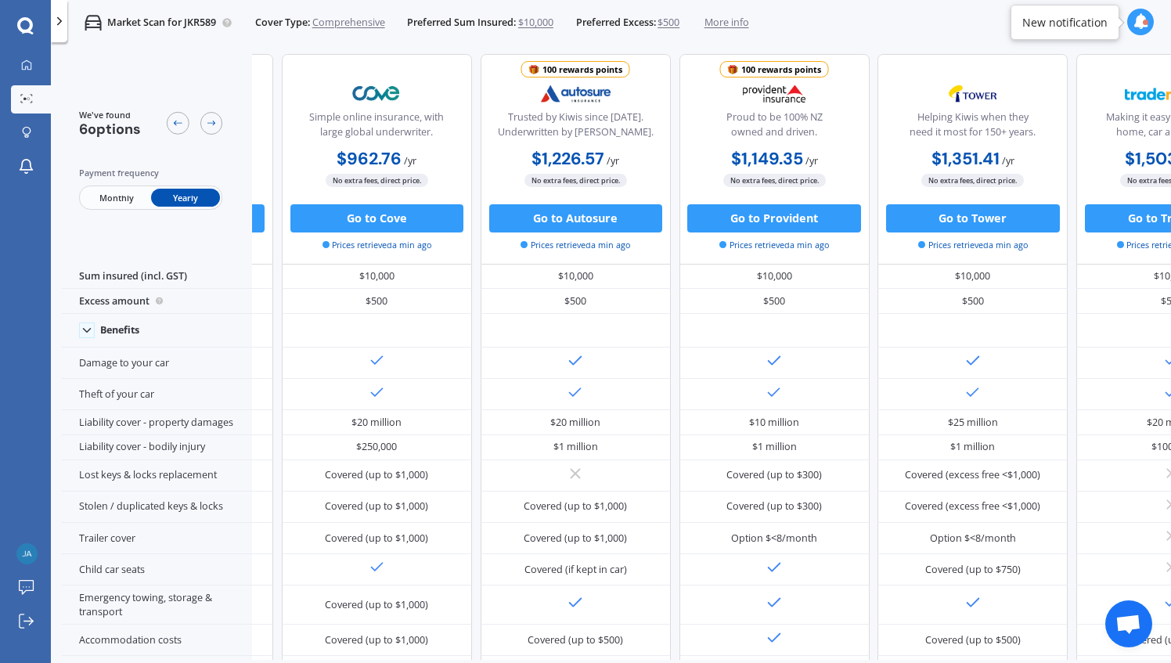
scroll to position [6, 301]
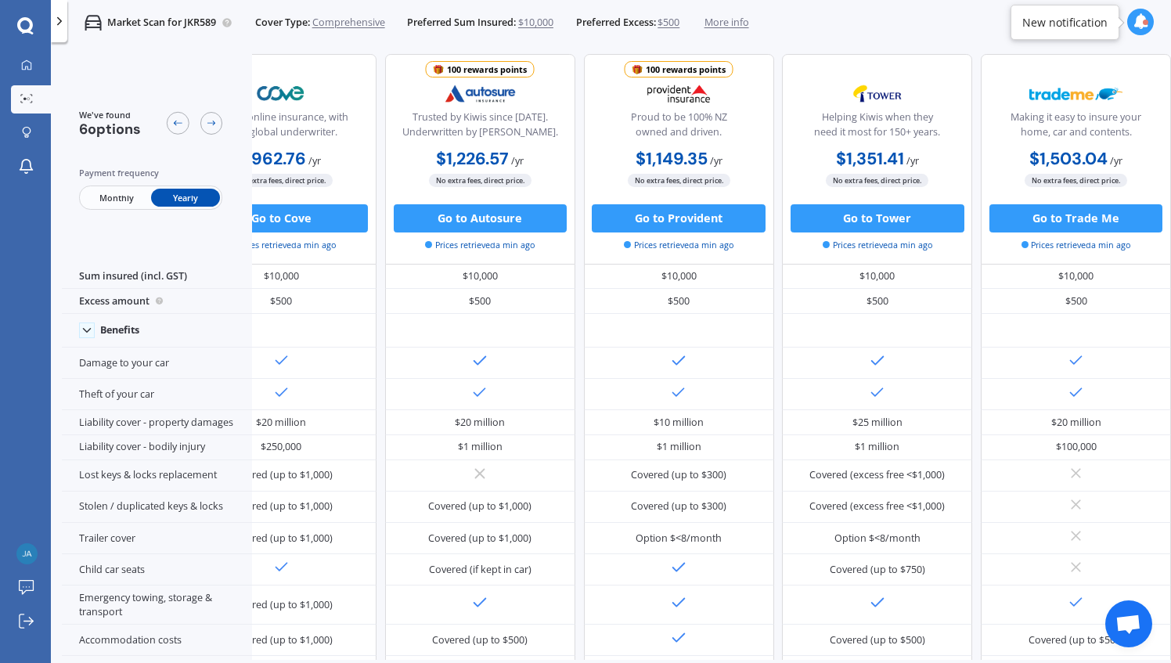
click at [502, 72] on div "100 rewards points" at bounding box center [487, 70] width 80 height 14
drag, startPoint x: 502, startPoint y: 72, endPoint x: 476, endPoint y: 63, distance: 27.5
click at [476, 63] on div "100 rewards points" at bounding box center [480, 70] width 93 height 15
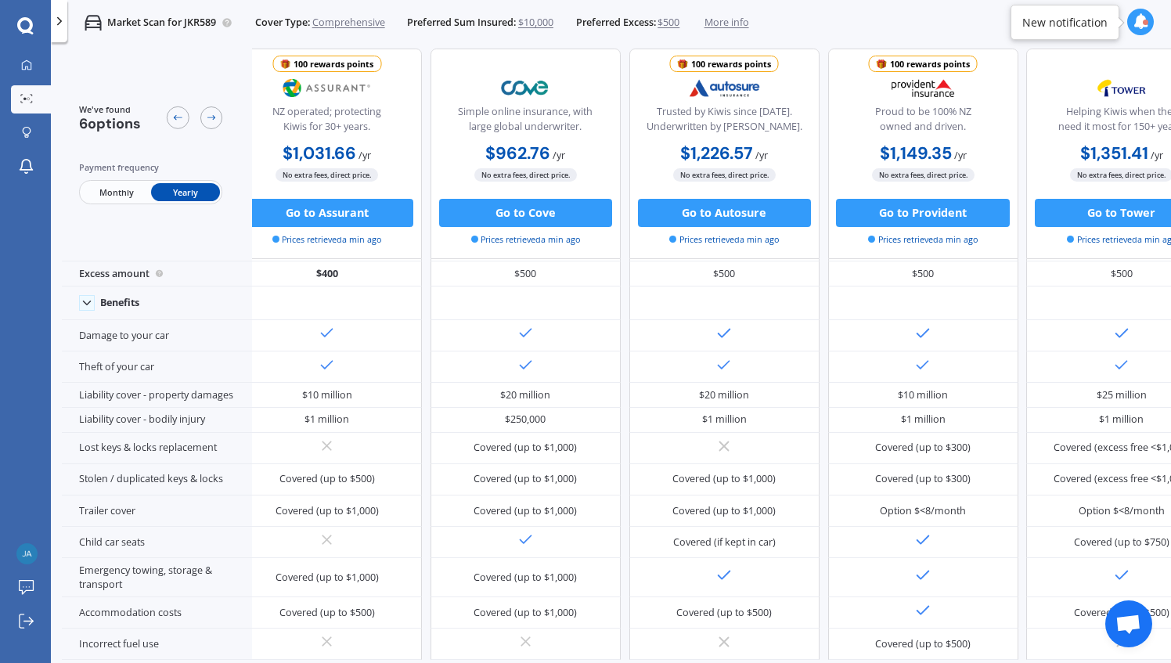
scroll to position [36, 0]
